Goal: Task Accomplishment & Management: Complete application form

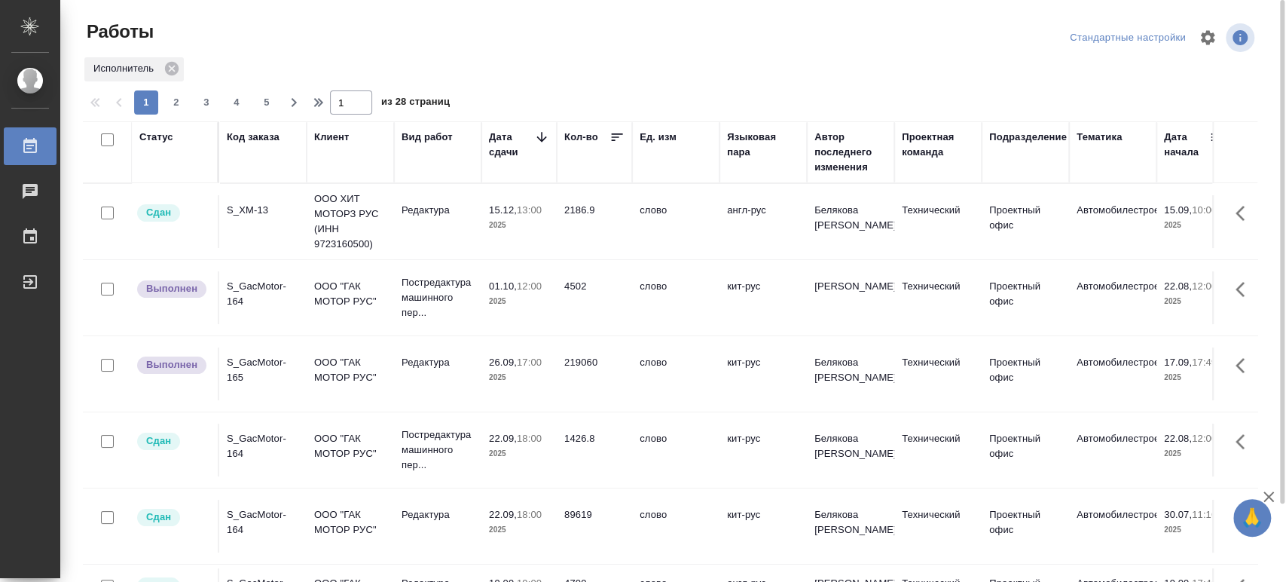
click at [258, 212] on div "S_XM-13" at bounding box center [263, 210] width 72 height 15
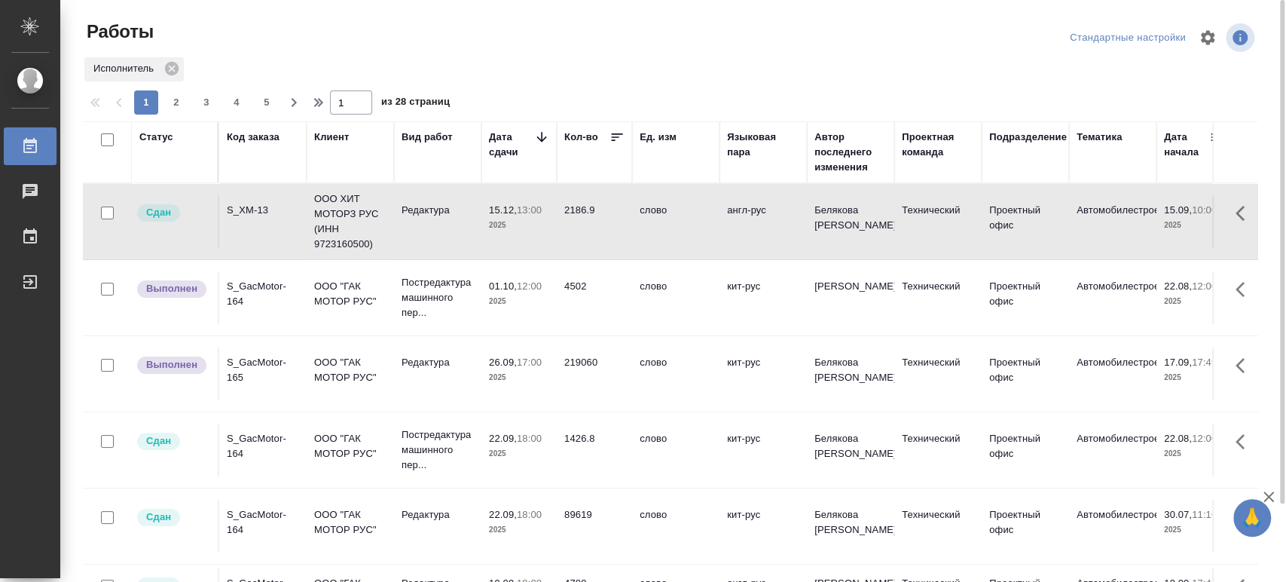
click at [258, 212] on div "S_XM-13" at bounding box center [263, 210] width 72 height 15
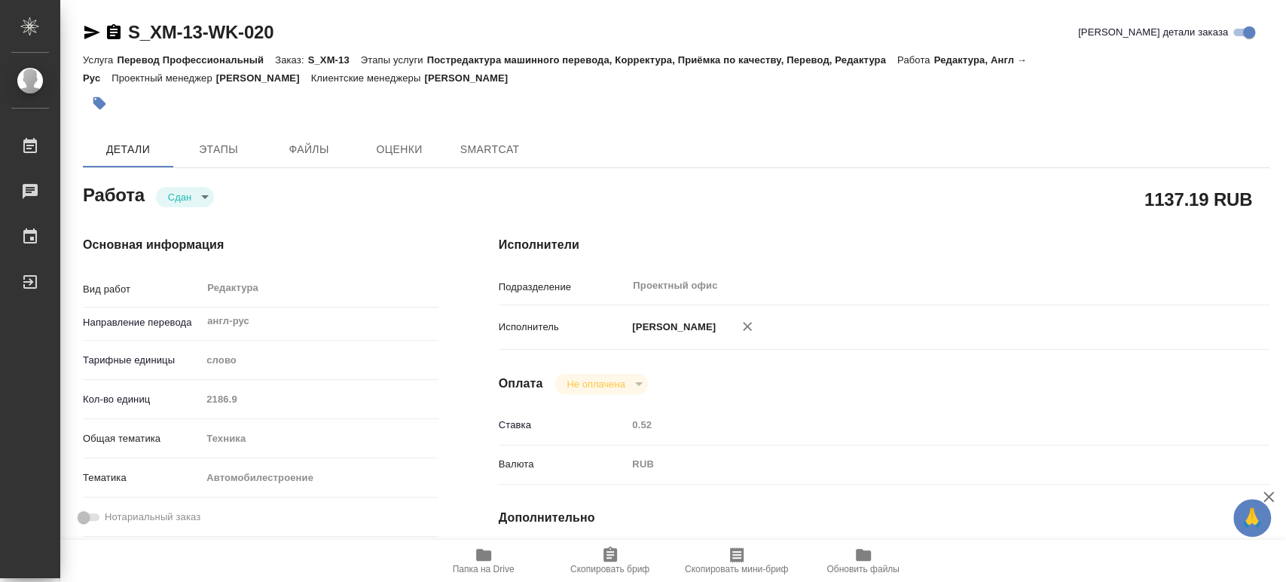
type textarea "x"
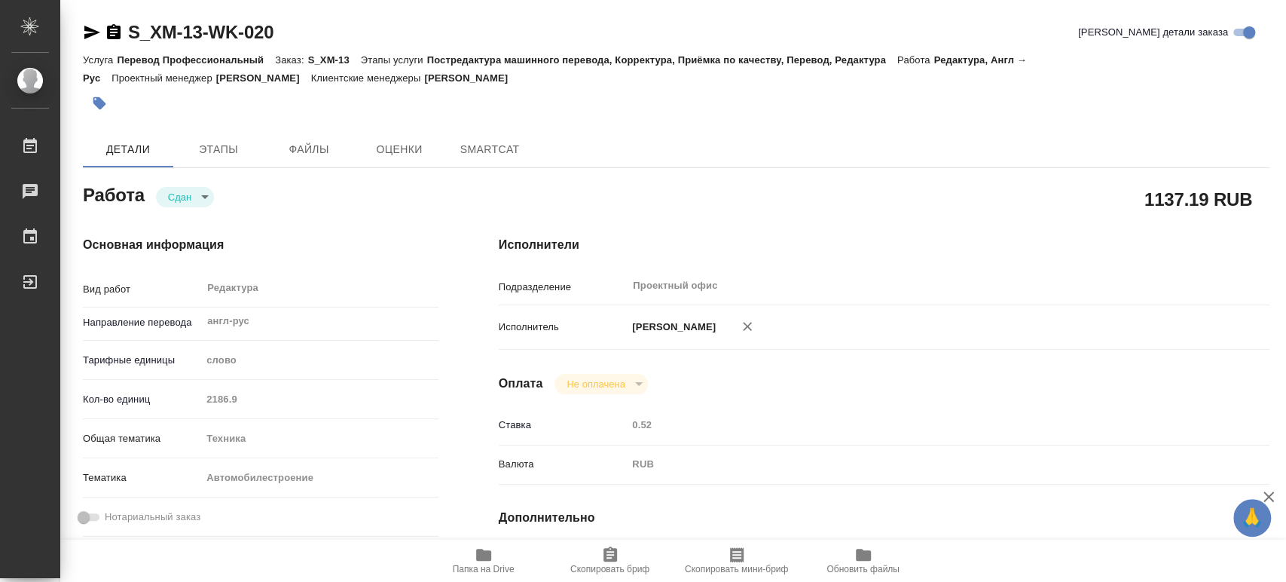
type textarea "x"
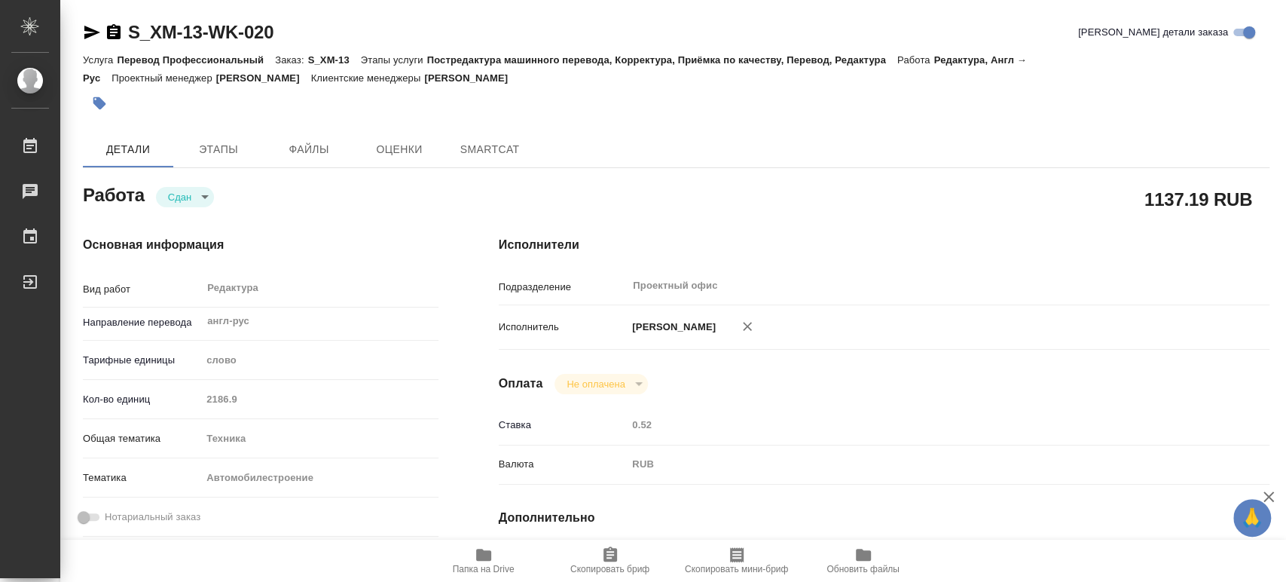
type textarea "x"
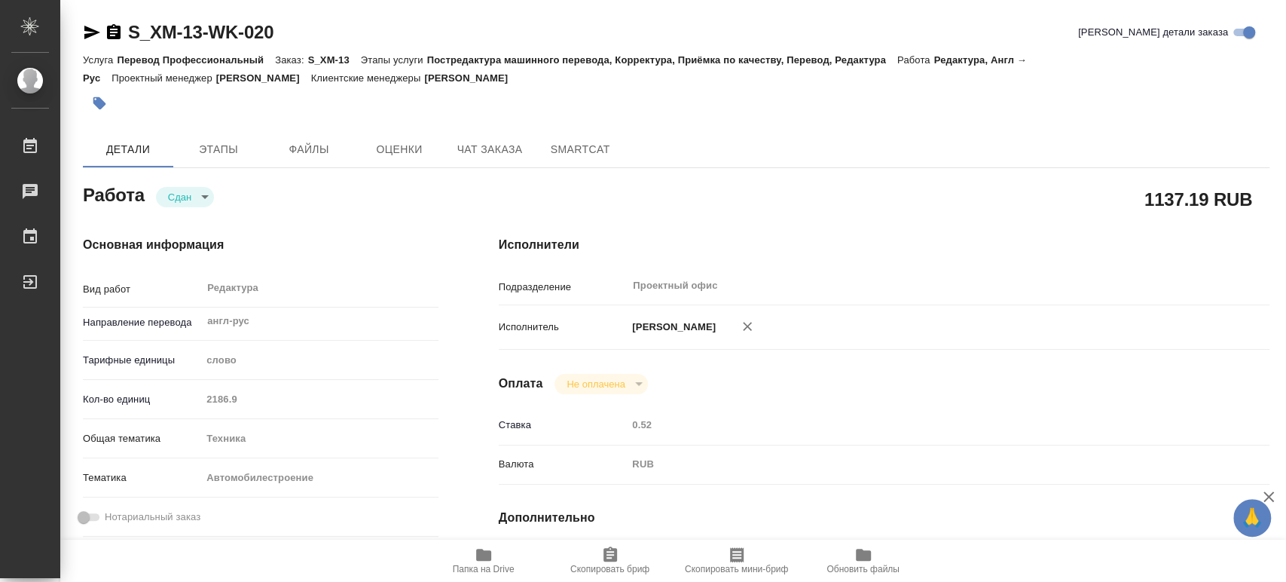
type textarea "x"
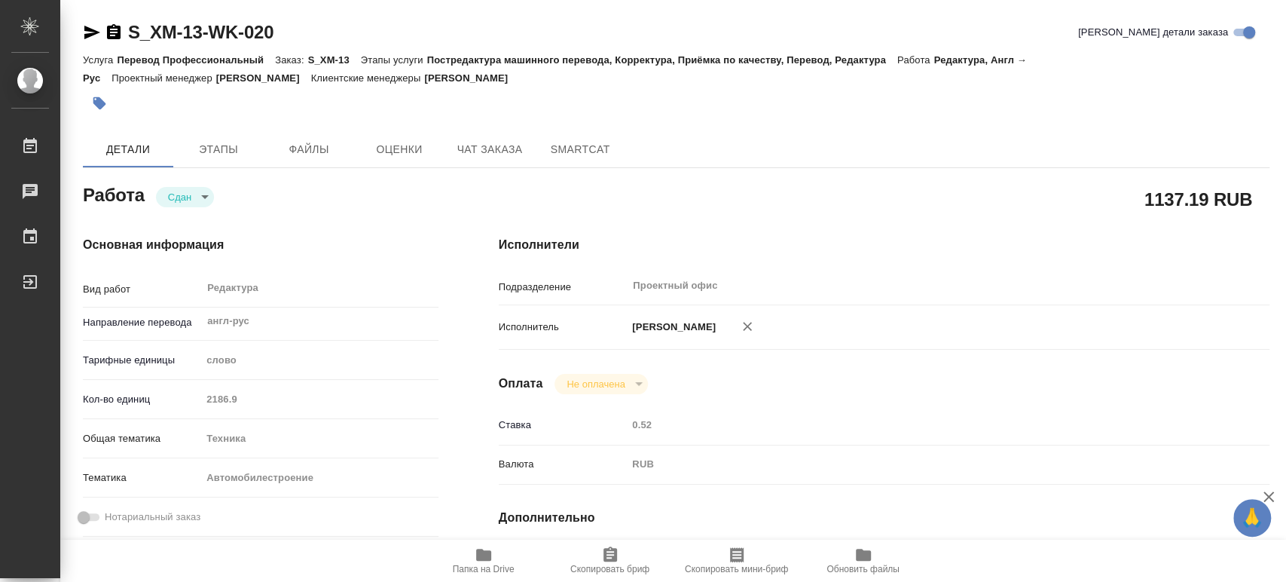
click at [481, 552] on icon "button" at bounding box center [483, 555] width 15 height 12
type textarea "x"
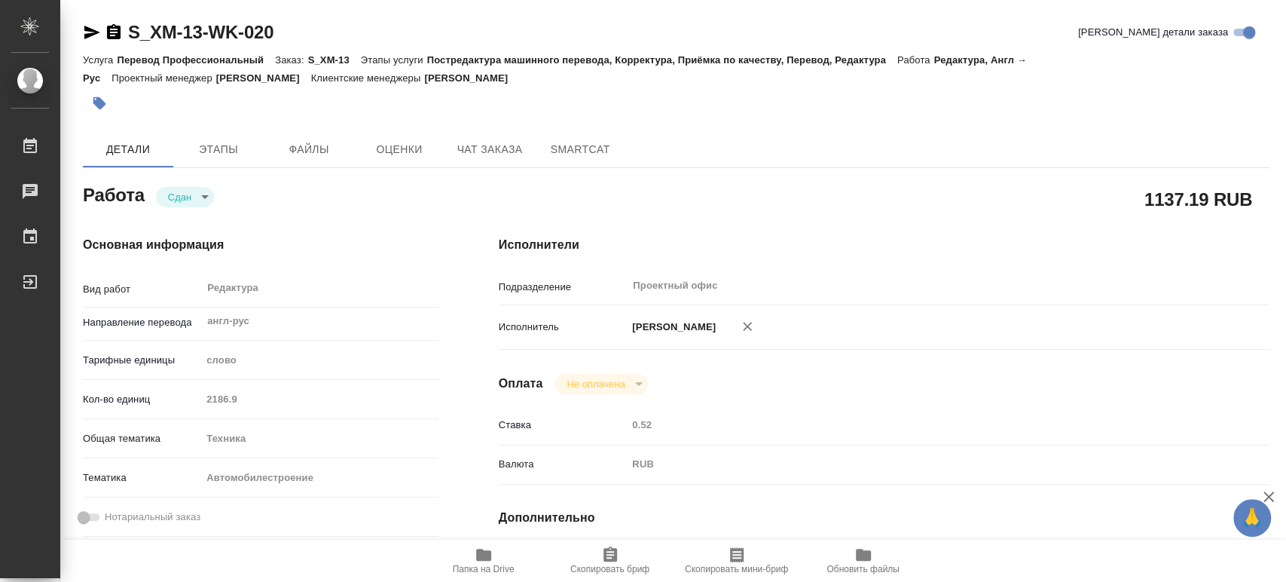
type textarea "x"
